Goal: Transaction & Acquisition: Purchase product/service

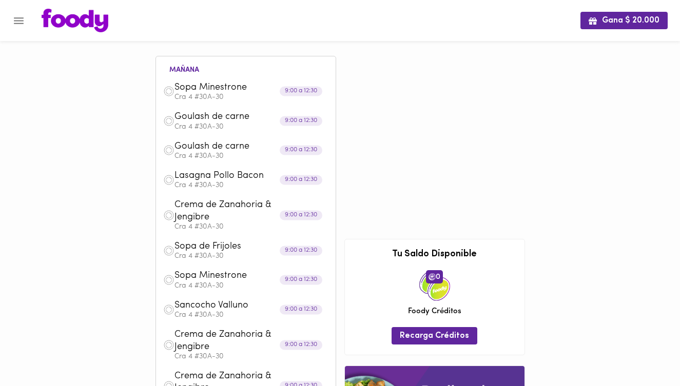
click at [15, 24] on icon "Menu" at bounding box center [18, 20] width 13 height 13
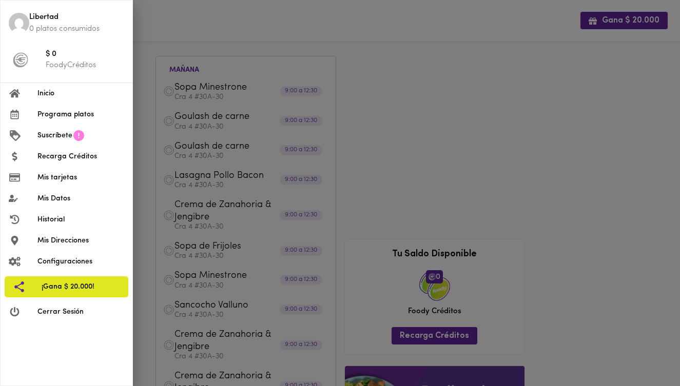
click at [426, 164] on div at bounding box center [340, 193] width 680 height 386
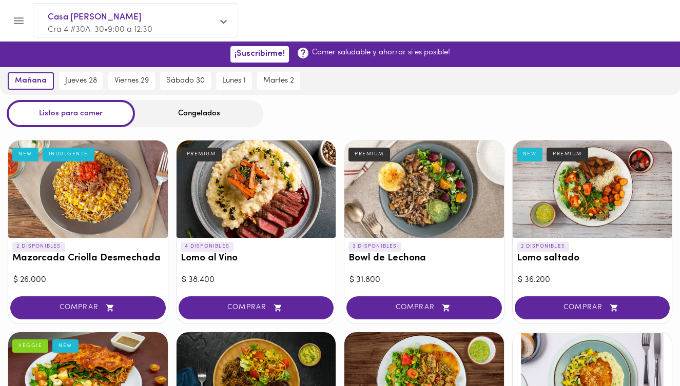
click at [199, 112] on div "Congelados" at bounding box center [199, 113] width 128 height 27
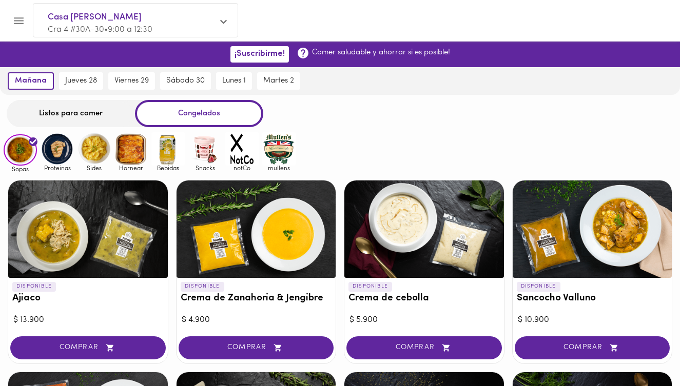
click at [216, 115] on div "Congelados" at bounding box center [199, 113] width 128 height 27
click at [91, 165] on span "Sides" at bounding box center [93, 168] width 33 height 7
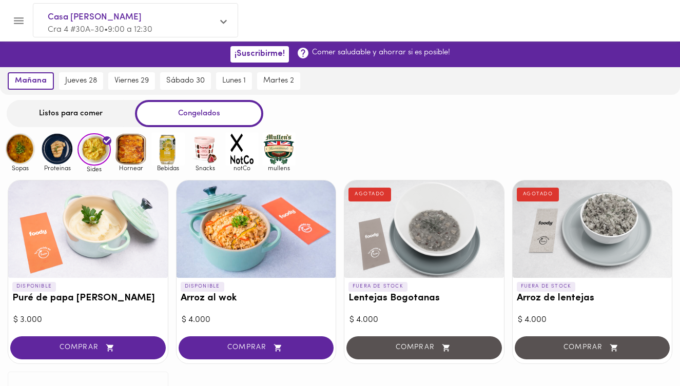
click at [58, 157] on img at bounding box center [57, 148] width 33 height 33
